Goal: Navigation & Orientation: Find specific page/section

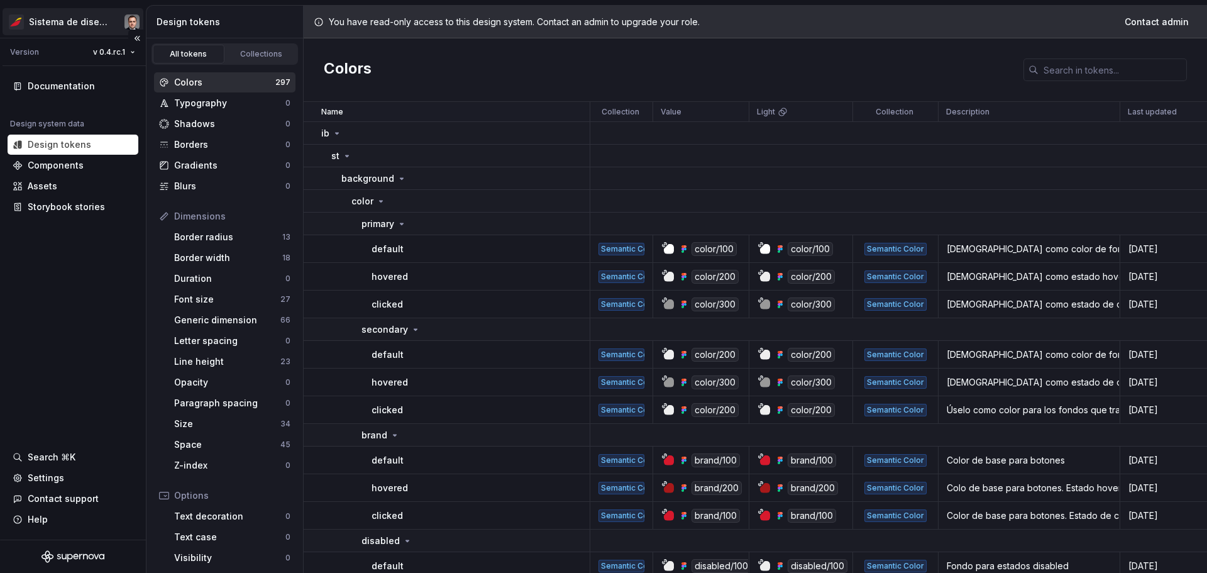
click at [45, 21] on html "Sistema de diseño Iberia Version v 0.4.rc.1 Documentation Design system data De…" at bounding box center [603, 286] width 1207 height 573
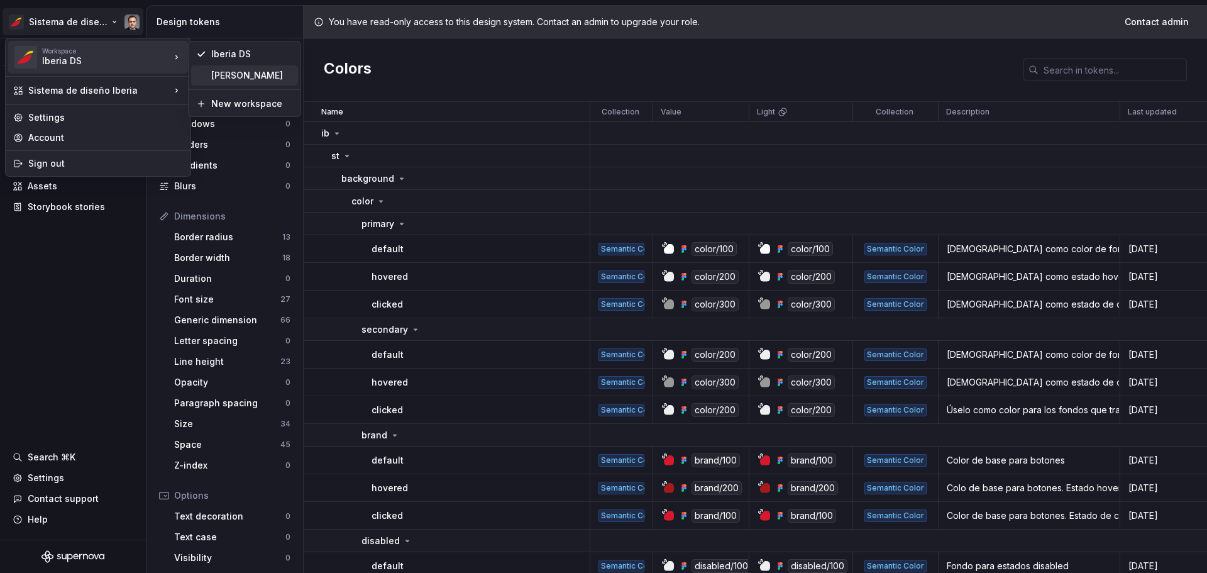
click at [221, 74] on div "[PERSON_NAME]" at bounding box center [252, 75] width 82 height 13
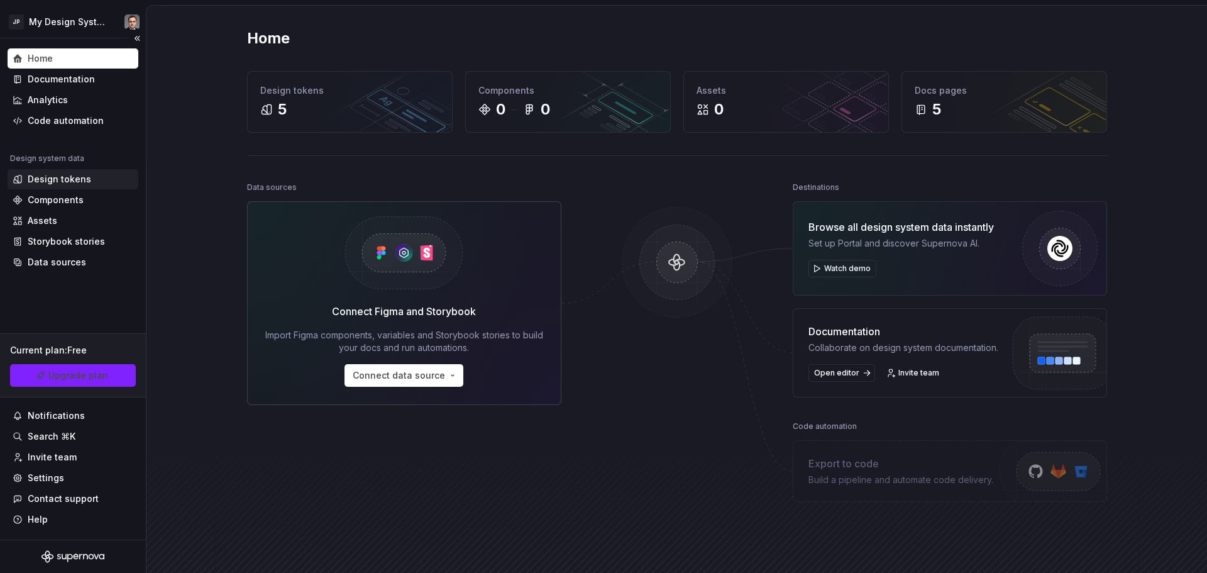
click at [60, 183] on div "Design tokens" at bounding box center [60, 179] width 64 height 13
